Goal: Find specific page/section

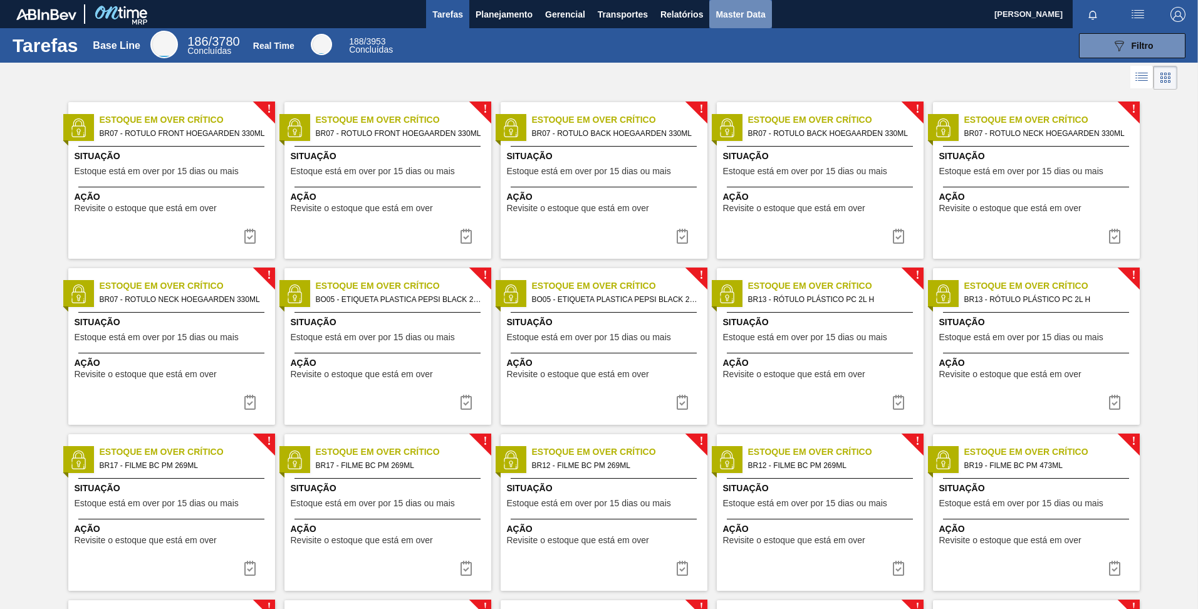
click at [733, 13] on span "Master Data" at bounding box center [741, 14] width 50 height 15
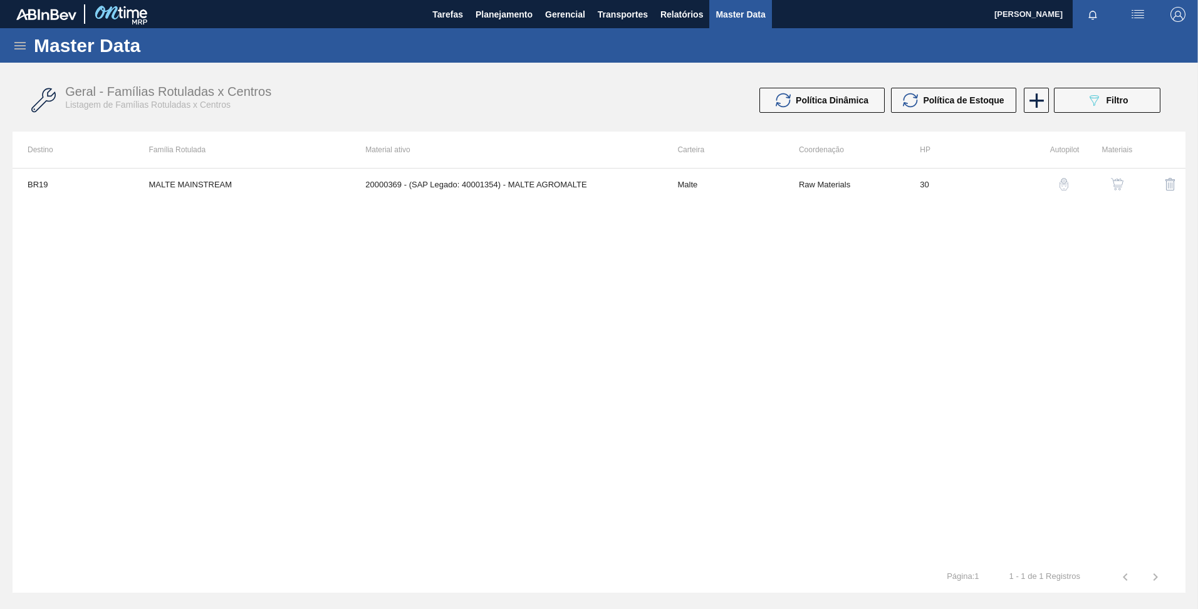
click at [18, 51] on icon at bounding box center [20, 45] width 15 height 15
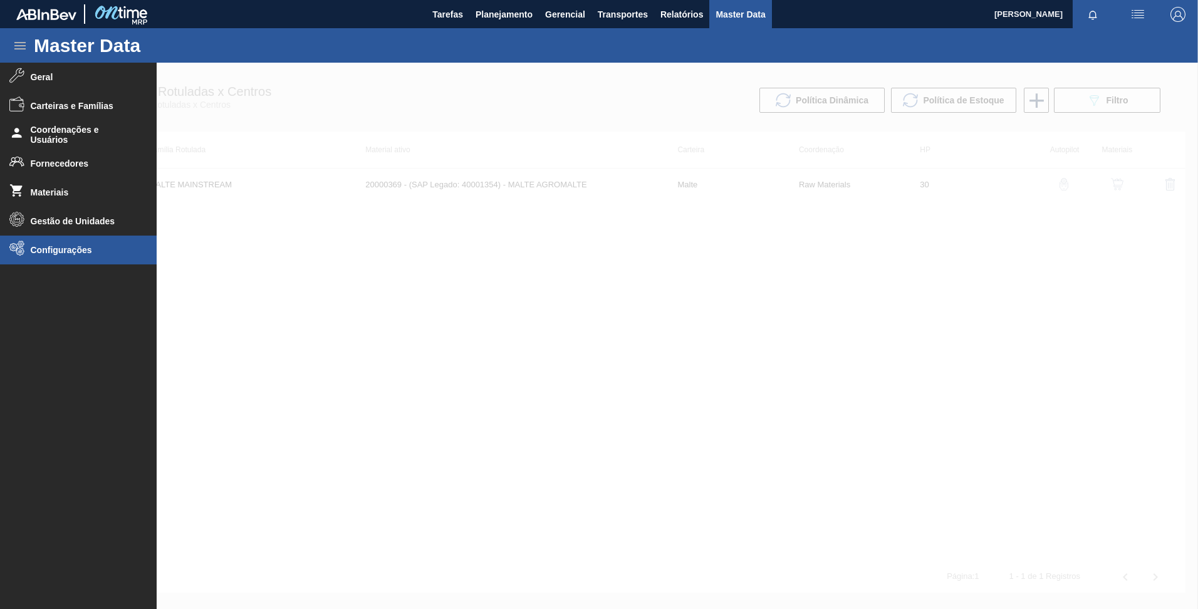
click at [48, 241] on li "Configurações" at bounding box center [78, 250] width 157 height 29
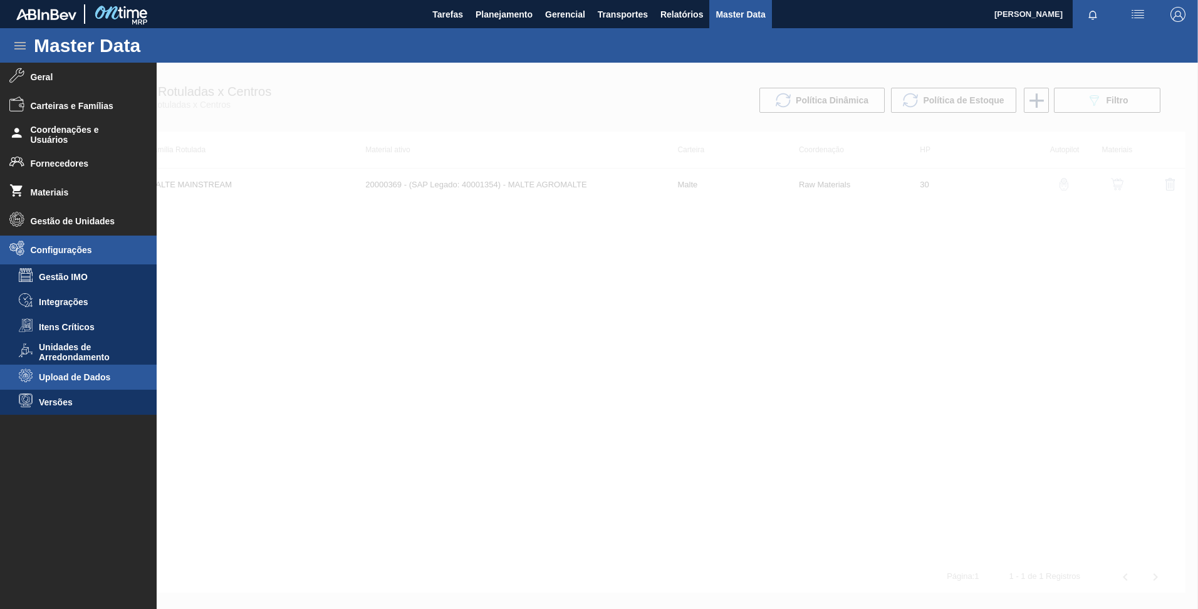
click at [105, 379] on span "Upload de Dados" at bounding box center [87, 377] width 97 height 10
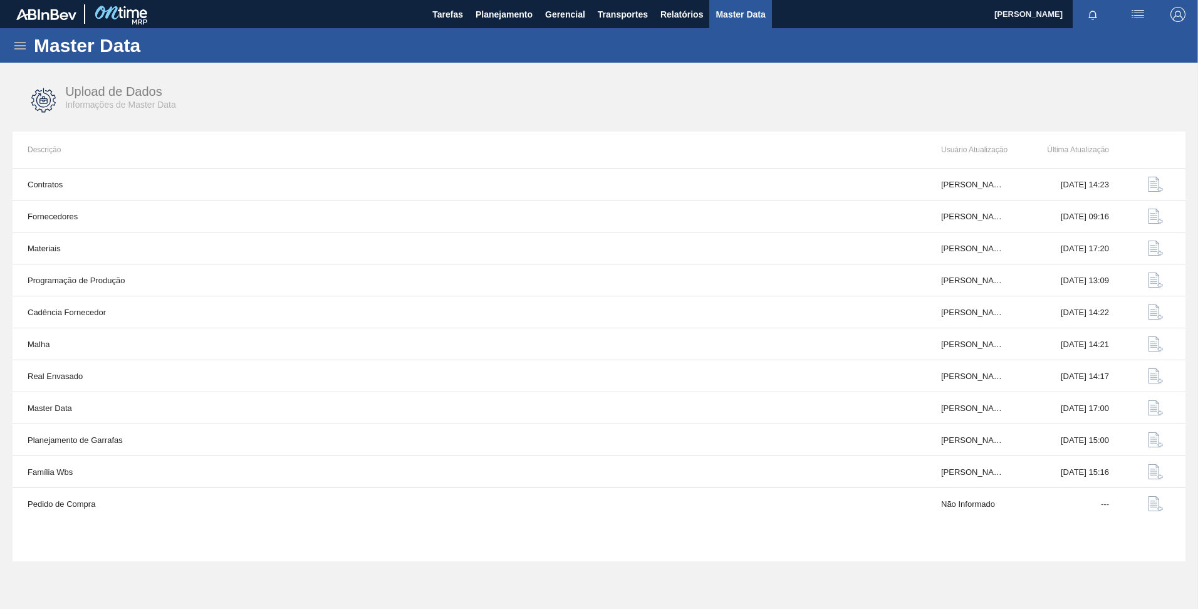
click at [29, 44] on div "Master Data" at bounding box center [599, 45] width 1198 height 34
click at [21, 44] on icon at bounding box center [20, 45] width 15 height 15
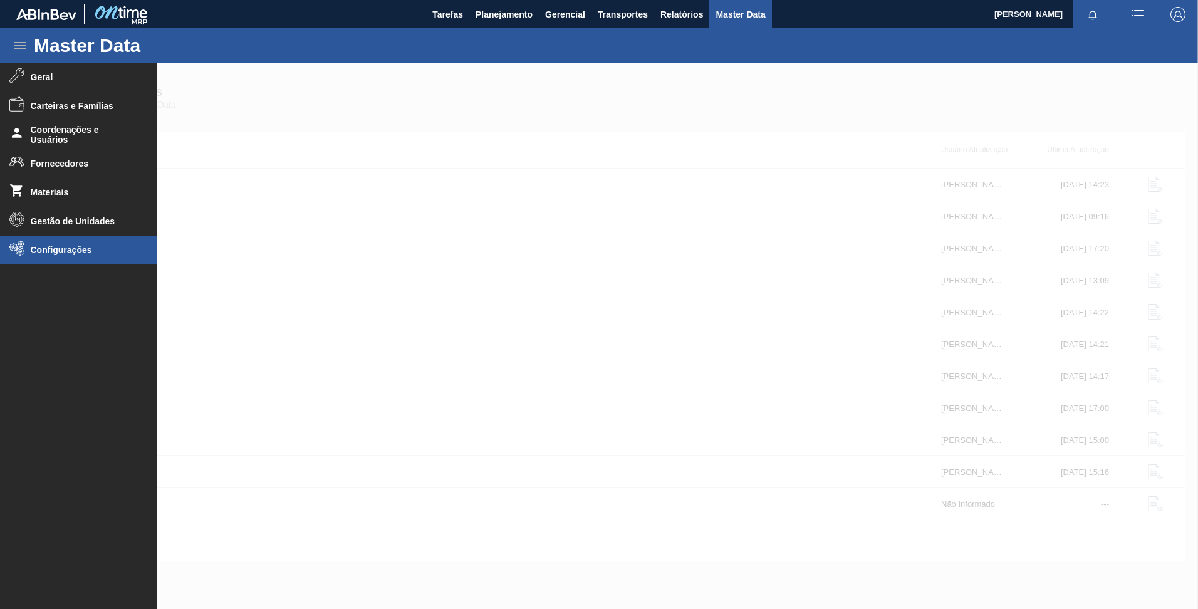
click at [53, 260] on li "Configurações" at bounding box center [78, 250] width 157 height 29
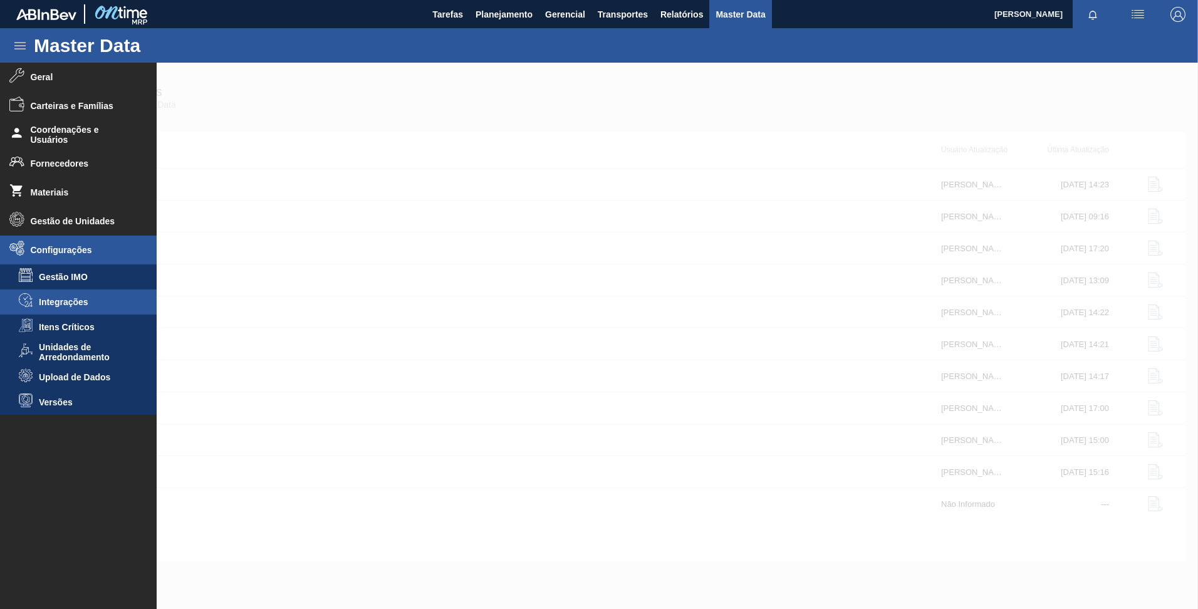
click at [73, 300] on span "Integrações" at bounding box center [87, 302] width 97 height 10
